Goal: Task Accomplishment & Management: Use online tool/utility

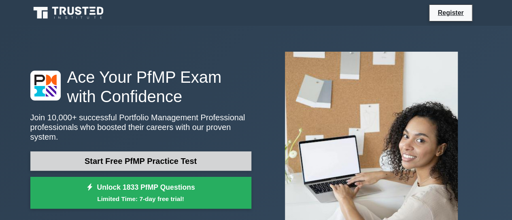
click at [165, 156] on link "Start Free PfMP Practice Test" at bounding box center [140, 161] width 221 height 19
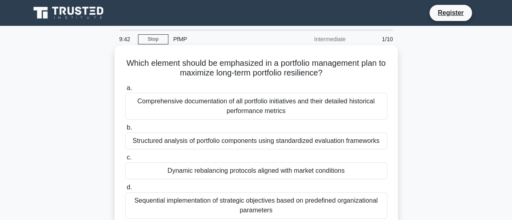
click at [172, 137] on div "Structured analysis of portfolio components using standardized evaluation frame…" at bounding box center [256, 141] width 262 height 17
click at [125, 131] on input "b. Structured analysis of portfolio components using standardized evaluation fr…" at bounding box center [125, 127] width 0 height 5
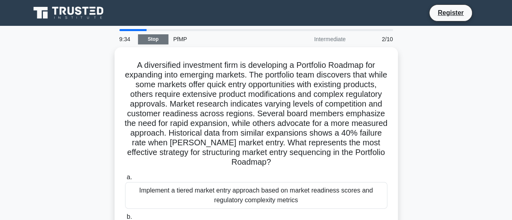
click at [155, 35] on link "Stop" at bounding box center [153, 39] width 30 height 10
